Goal: Navigation & Orientation: Find specific page/section

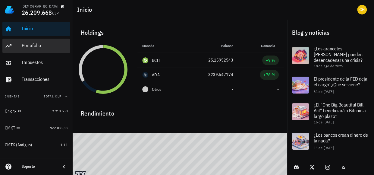
click at [42, 47] on div "Portafolio" at bounding box center [45, 45] width 46 height 6
